Goal: Ask a question

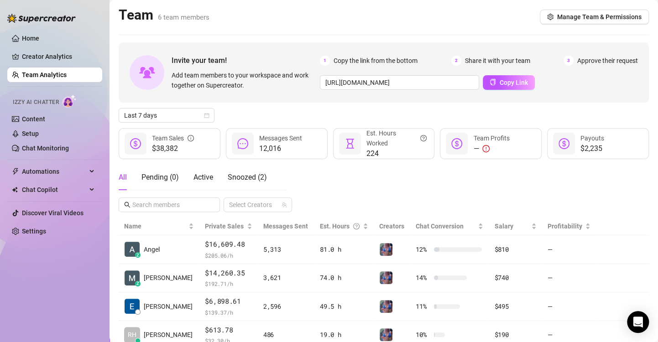
scroll to position [119, 0]
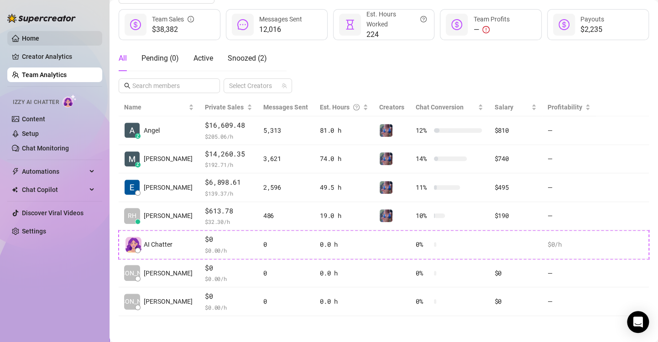
click at [31, 37] on link "Home" at bounding box center [30, 38] width 17 height 7
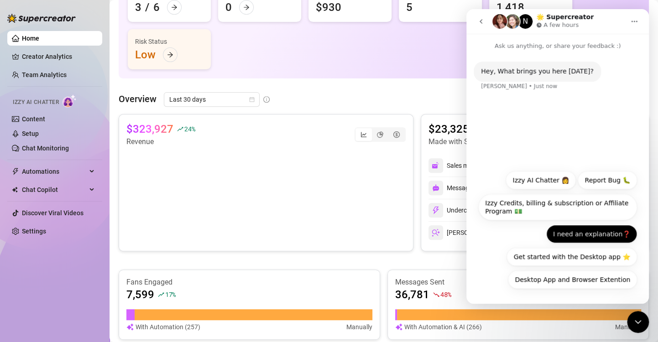
click at [592, 234] on button "I need an explanation❓" at bounding box center [591, 234] width 91 height 18
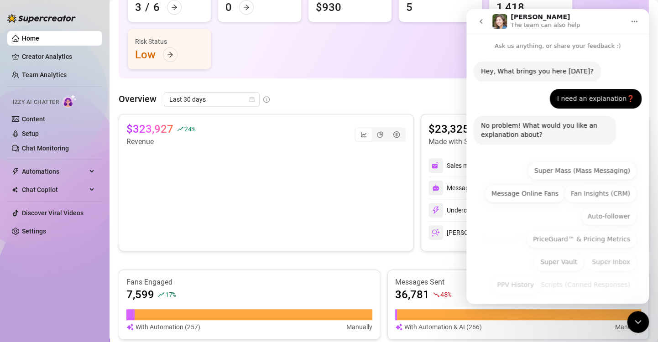
scroll to position [27, 0]
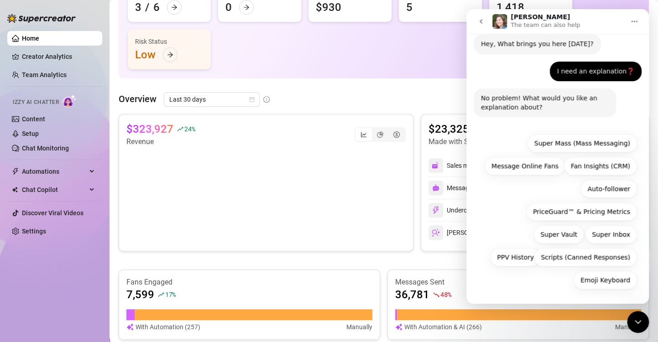
click at [567, 284] on div "Emoji Keyboard Super Mass (Mass Messaging) Message Online Fans Fan Insights (CR…" at bounding box center [557, 214] width 159 height 160
click at [637, 18] on icon "Home" at bounding box center [633, 21] width 7 height 7
click at [489, 201] on div "Emoji Keyboard Super Mass (Mass Messaging) Message Online Fans Fan Insights (CR…" at bounding box center [557, 214] width 159 height 160
click at [530, 73] on div "I need an explanation❓ [PERSON_NAME] • Just now" at bounding box center [558, 75] width 168 height 27
click at [591, 71] on div "I need an explanation❓" at bounding box center [595, 71] width 77 height 9
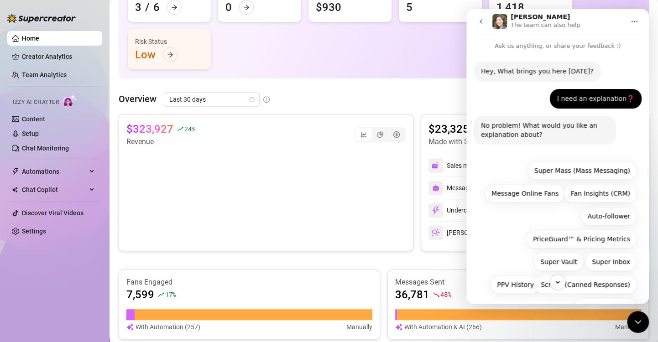
scroll to position [0, 0]
click at [640, 319] on icon "Close Intercom Messenger" at bounding box center [637, 322] width 11 height 11
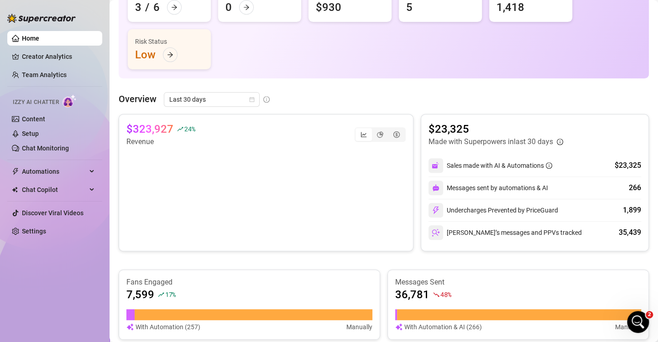
scroll to position [27, 0]
